Goal: Information Seeking & Learning: Learn about a topic

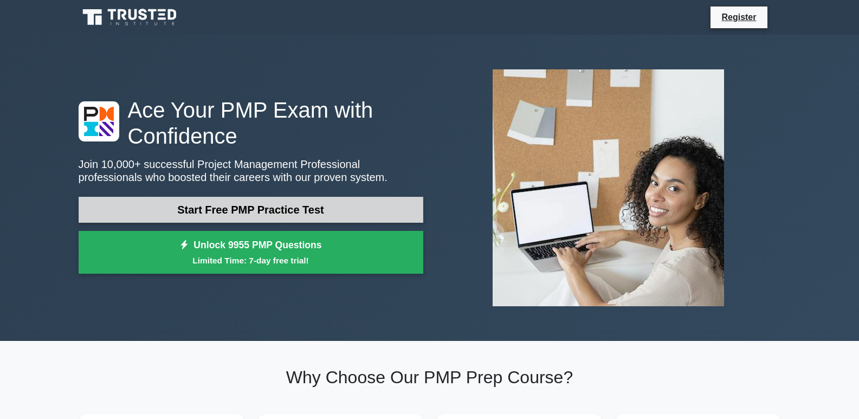
click at [190, 212] on link "Start Free PMP Practice Test" at bounding box center [251, 210] width 345 height 26
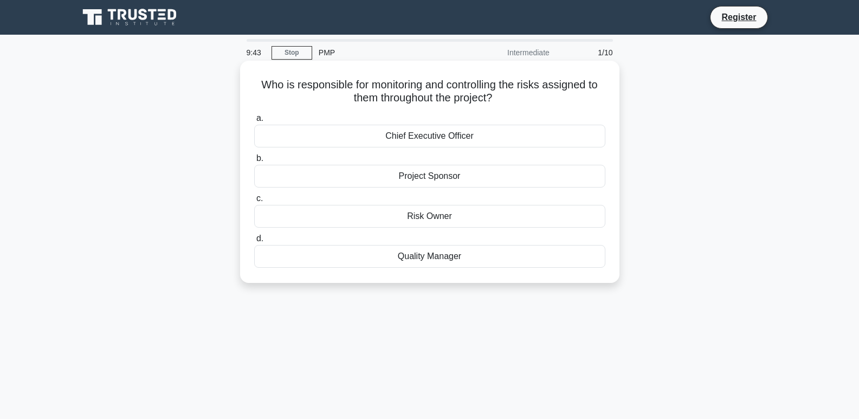
click at [440, 218] on div "Risk Owner" at bounding box center [429, 216] width 351 height 23
click at [254, 202] on input "c. Risk Owner" at bounding box center [254, 198] width 0 height 7
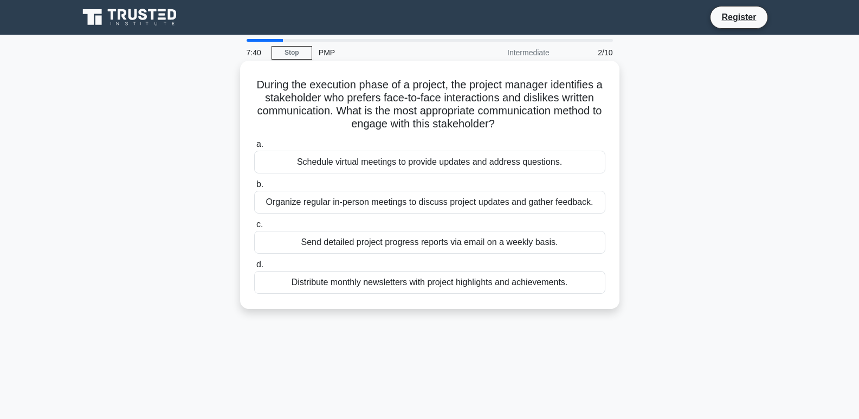
click at [416, 204] on div "Organize regular in-person meetings to discuss project updates and gather feedb…" at bounding box center [429, 202] width 351 height 23
click at [254, 188] on input "b. Organize regular in-person meetings to discuss project updates and gather fe…" at bounding box center [254, 184] width 0 height 7
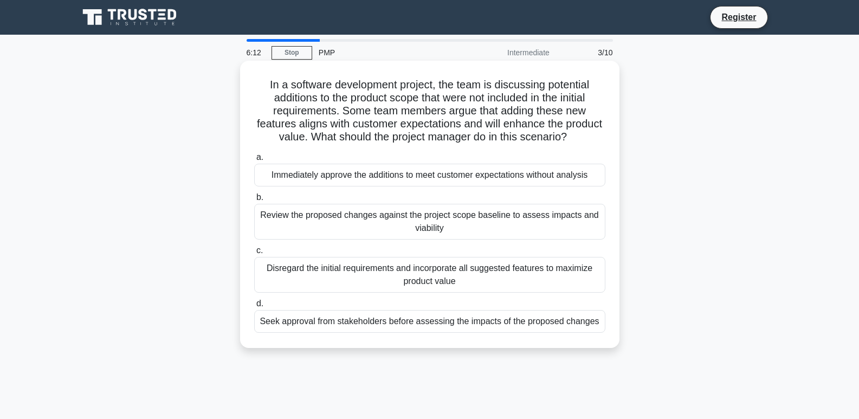
click at [422, 223] on div "Review the proposed changes against the project scope baseline to assess impact…" at bounding box center [429, 222] width 351 height 36
click at [254, 201] on input "b. Review the proposed changes against the project scope baseline to assess imp…" at bounding box center [254, 197] width 0 height 7
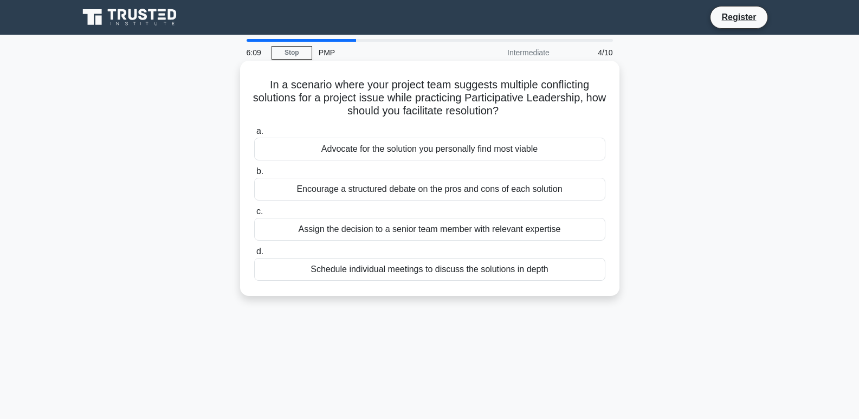
click at [311, 93] on h5 "In a scenario where your project team suggests multiple conflicting solutions f…" at bounding box center [429, 98] width 353 height 40
drag, startPoint x: 285, startPoint y: 85, endPoint x: 325, endPoint y: 87, distance: 40.1
click at [325, 87] on h5 "In a scenario where your project team suggests multiple conflicting solutions f…" at bounding box center [429, 98] width 353 height 40
